Goal: Information Seeking & Learning: Find specific page/section

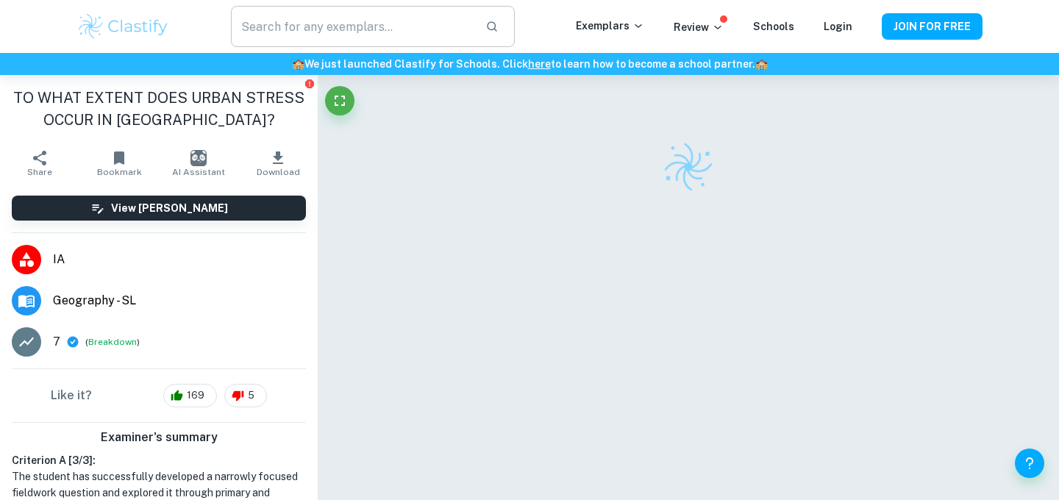
click at [301, 12] on input "text" at bounding box center [352, 26] width 243 height 41
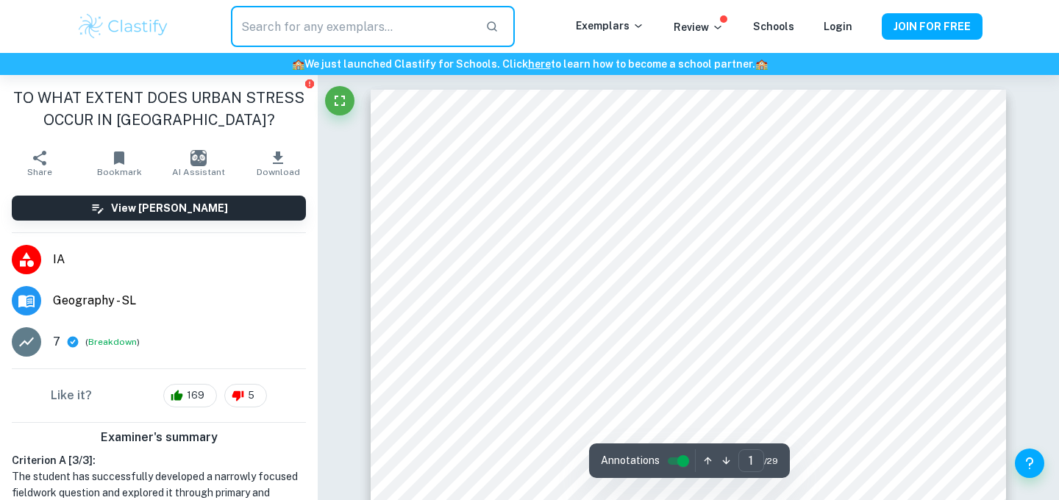
type input "v"
paste input "[URL][DOMAIN_NAME]"
type input "[URL][DOMAIN_NAME]"
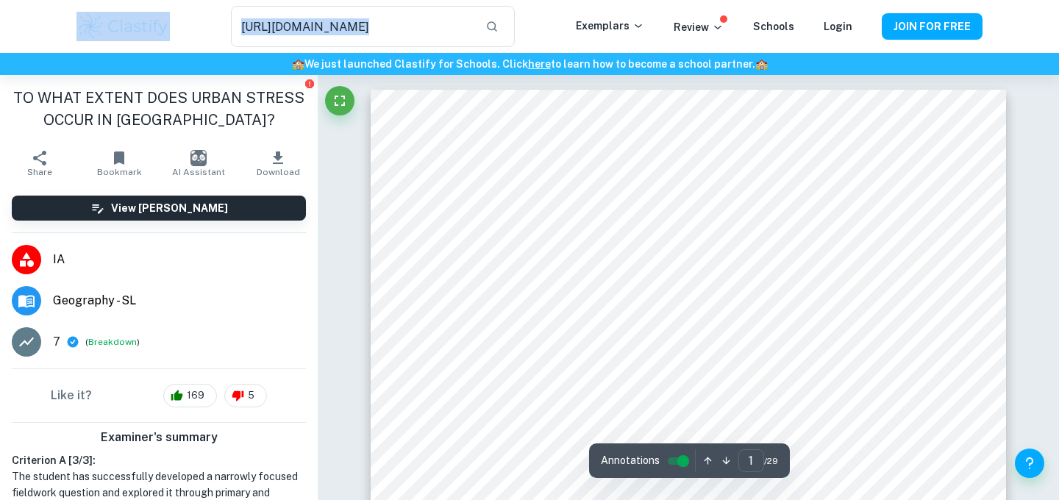
drag, startPoint x: 485, startPoint y: 27, endPoint x: 69, endPoint y: 29, distance: 415.5
click at [74, 30] on div "[URL][DOMAIN_NAME] ​ Exemplars Review Schools Login JOIN FOR FREE" at bounding box center [529, 26] width 941 height 41
click at [271, 31] on input "[URL][DOMAIN_NAME]" at bounding box center [352, 26] width 243 height 41
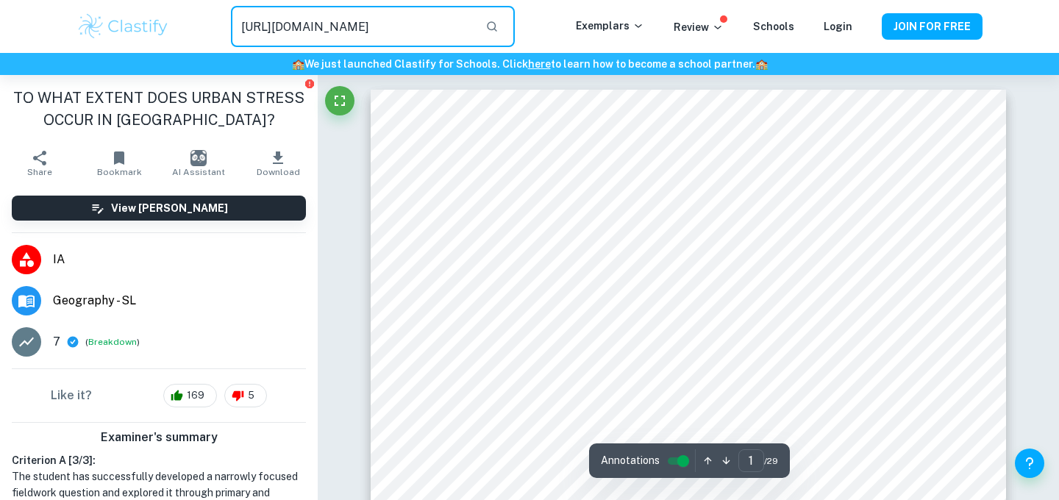
click at [271, 29] on input "[URL][DOMAIN_NAME]" at bounding box center [352, 26] width 243 height 41
type input "[GEOGRAPHIC_DATA]"
